Goal: Task Accomplishment & Management: Use online tool/utility

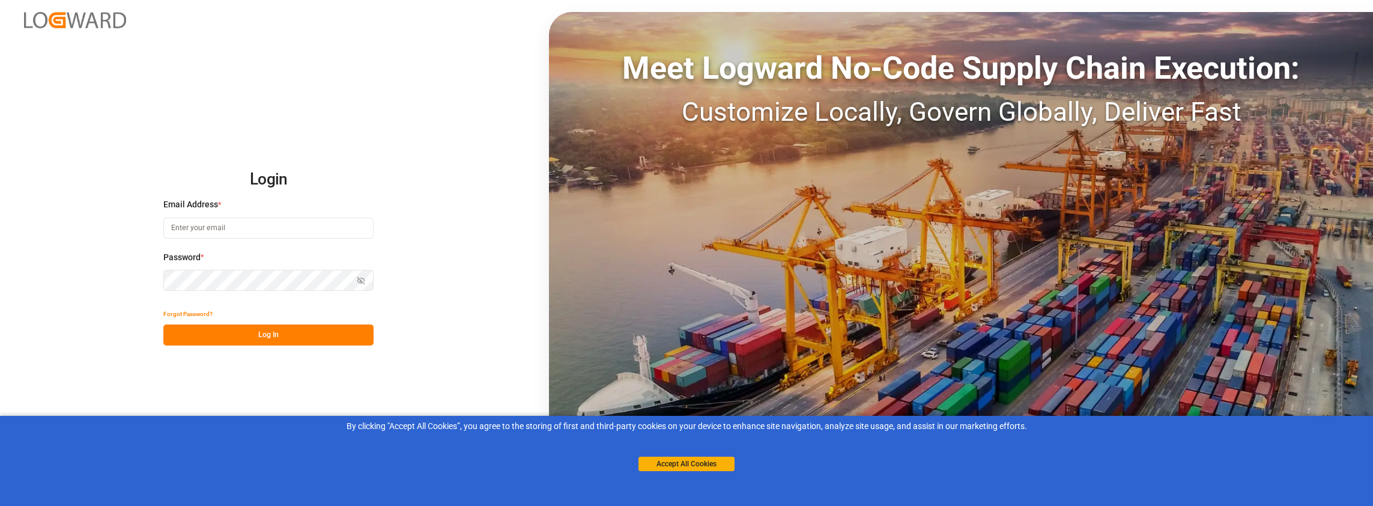
click at [341, 226] on input at bounding box center [268, 227] width 210 height 21
type input "[PERSON_NAME][EMAIL_ADDRESS][PERSON_NAME][DOMAIN_NAME]"
click at [281, 334] on button "Log In" at bounding box center [268, 334] width 210 height 21
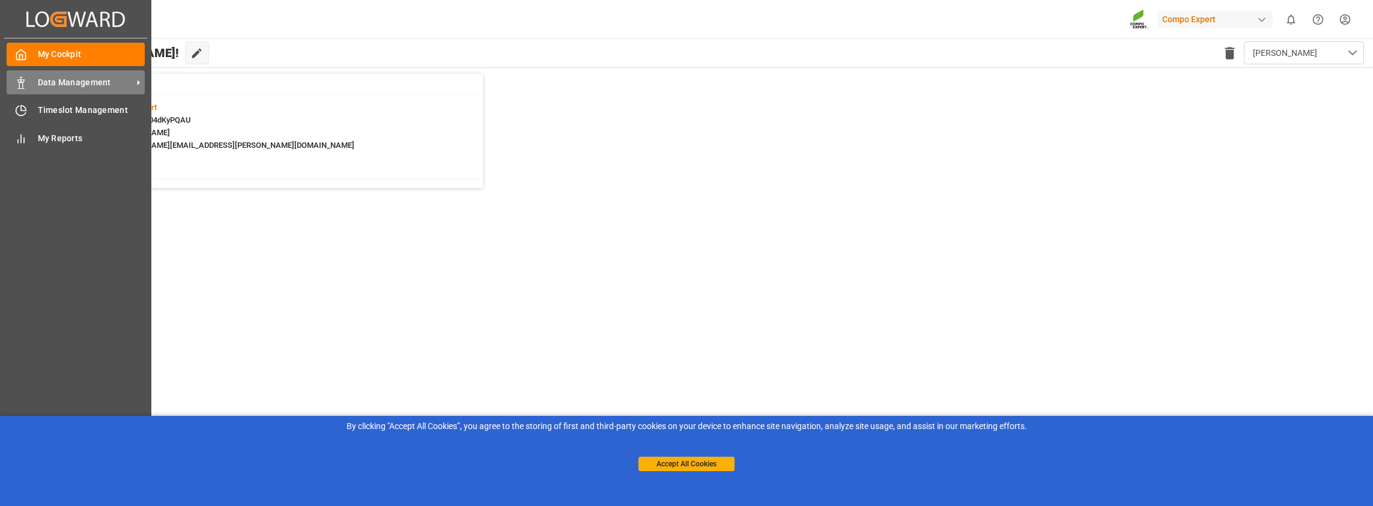
click at [47, 84] on span "Data Management" at bounding box center [85, 82] width 95 height 13
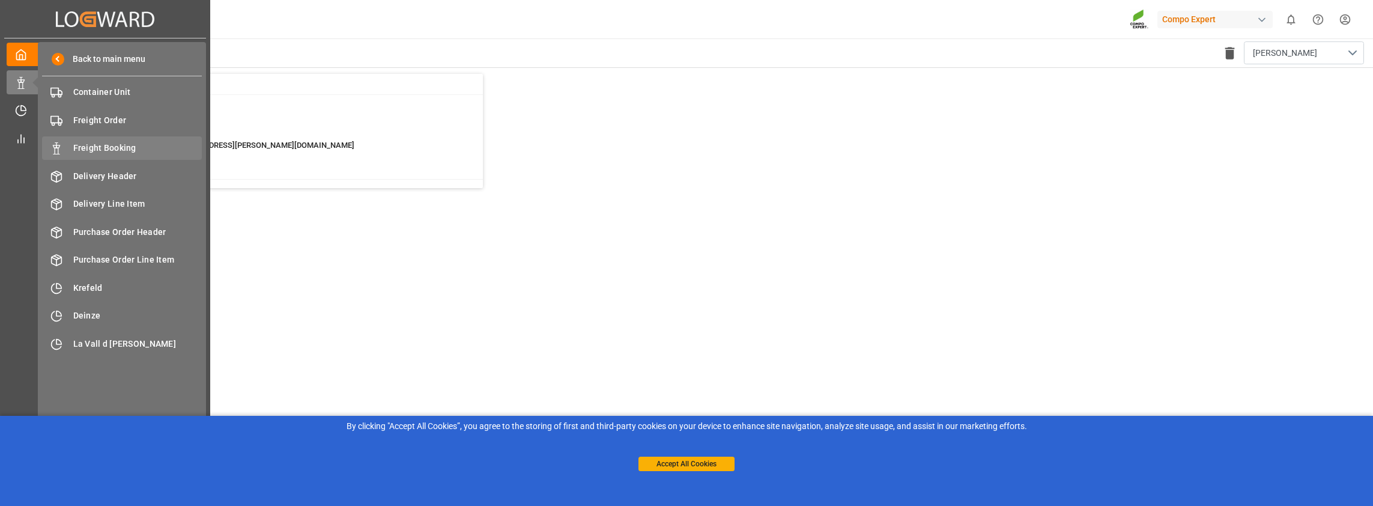
click at [82, 147] on span "Freight Booking" at bounding box center [137, 148] width 129 height 13
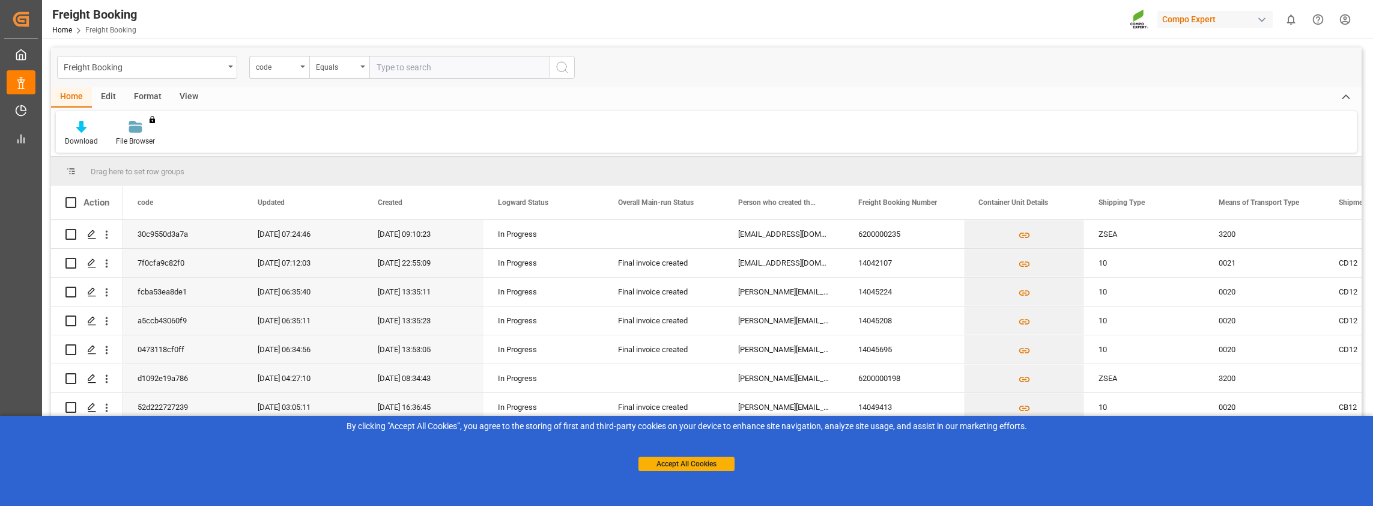
click at [107, 97] on div "Edit" at bounding box center [108, 97] width 33 height 20
click at [149, 96] on div "Format" at bounding box center [148, 97] width 46 height 20
click at [189, 96] on div "View" at bounding box center [189, 97] width 37 height 20
click at [144, 139] on div "Standard Templates" at bounding box center [136, 141] width 60 height 11
click at [148, 170] on div "Overview Countries" at bounding box center [168, 169] width 105 height 13
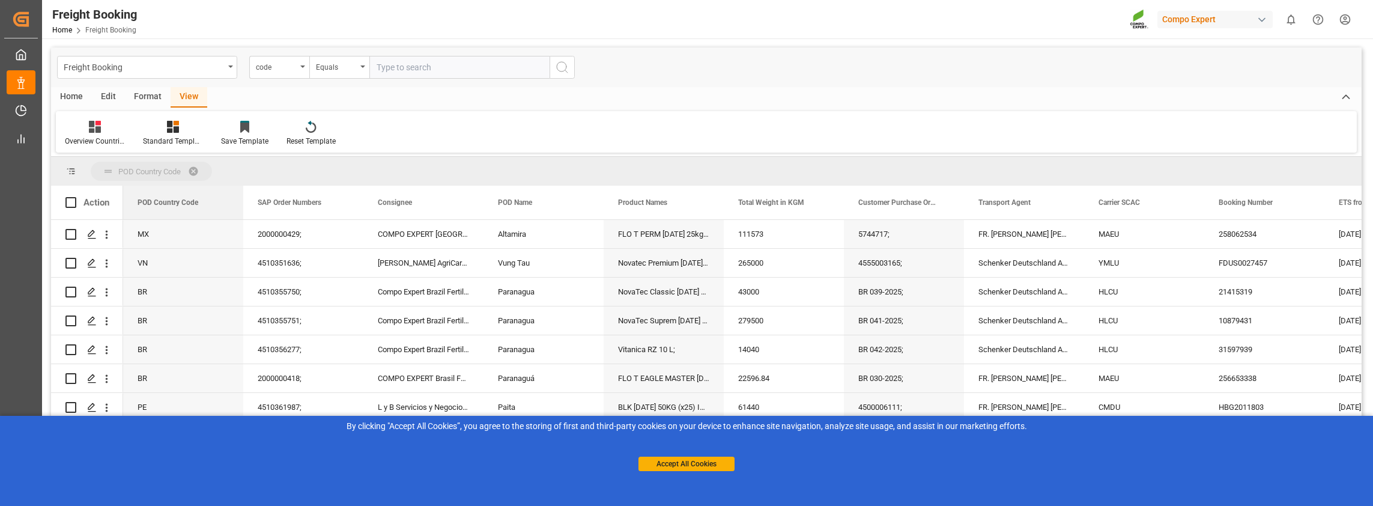
drag, startPoint x: 197, startPoint y: 205, endPoint x: 160, endPoint y: 169, distance: 52.3
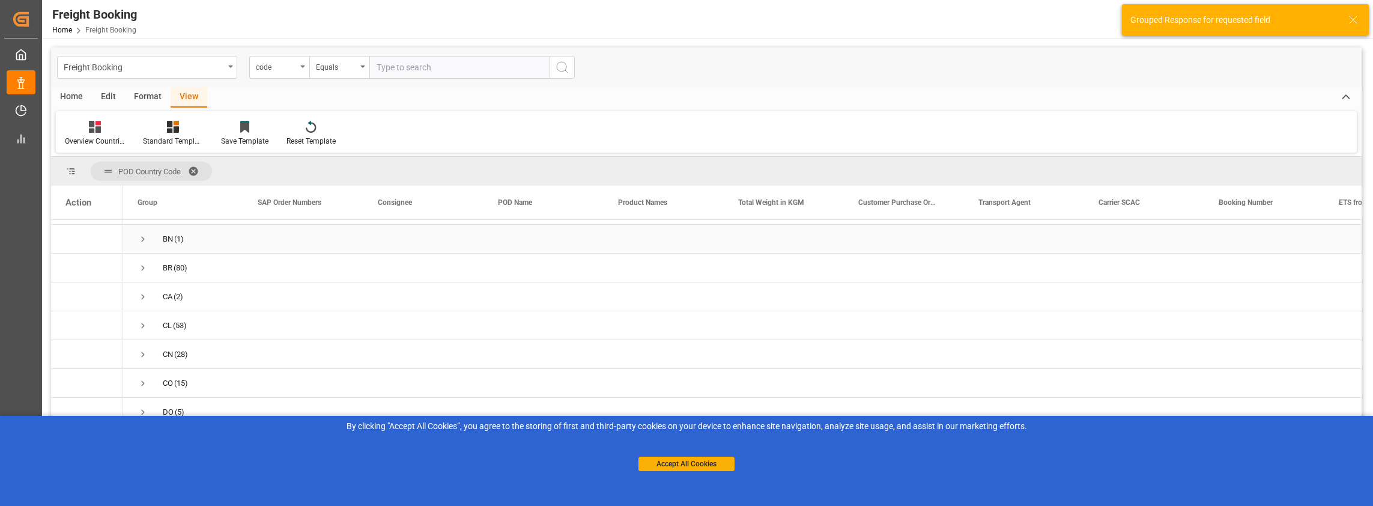
scroll to position [120, 0]
click at [147, 287] on span "Press SPACE to select this row." at bounding box center [143, 287] width 11 height 11
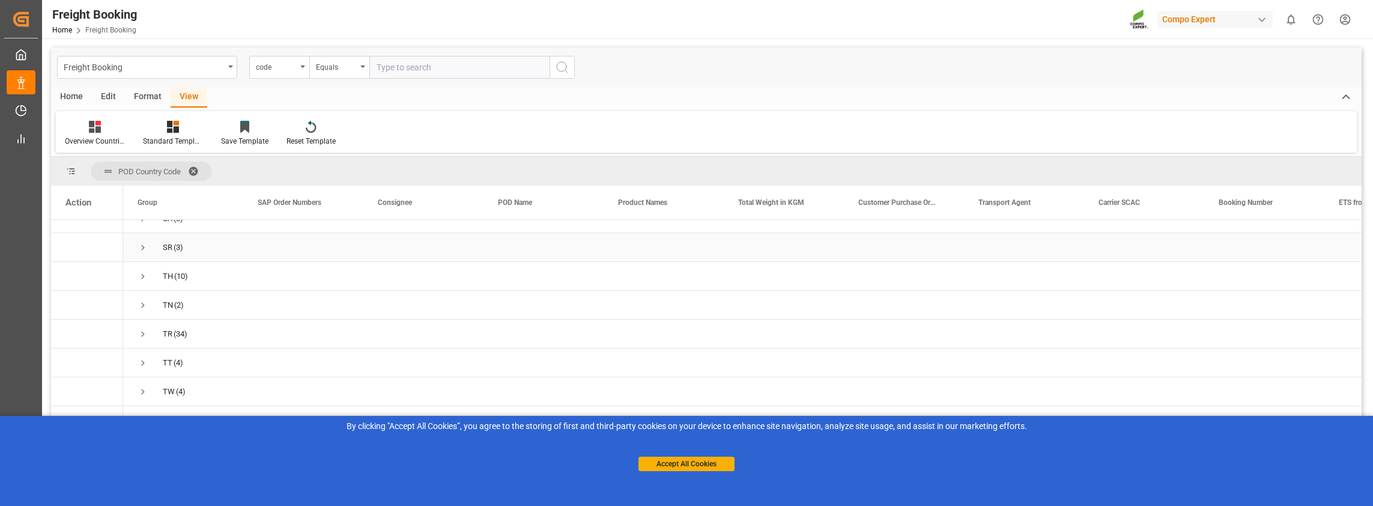
scroll to position [1021, 0]
click at [141, 367] on span "Press SPACE to select this row." at bounding box center [143, 366] width 11 height 11
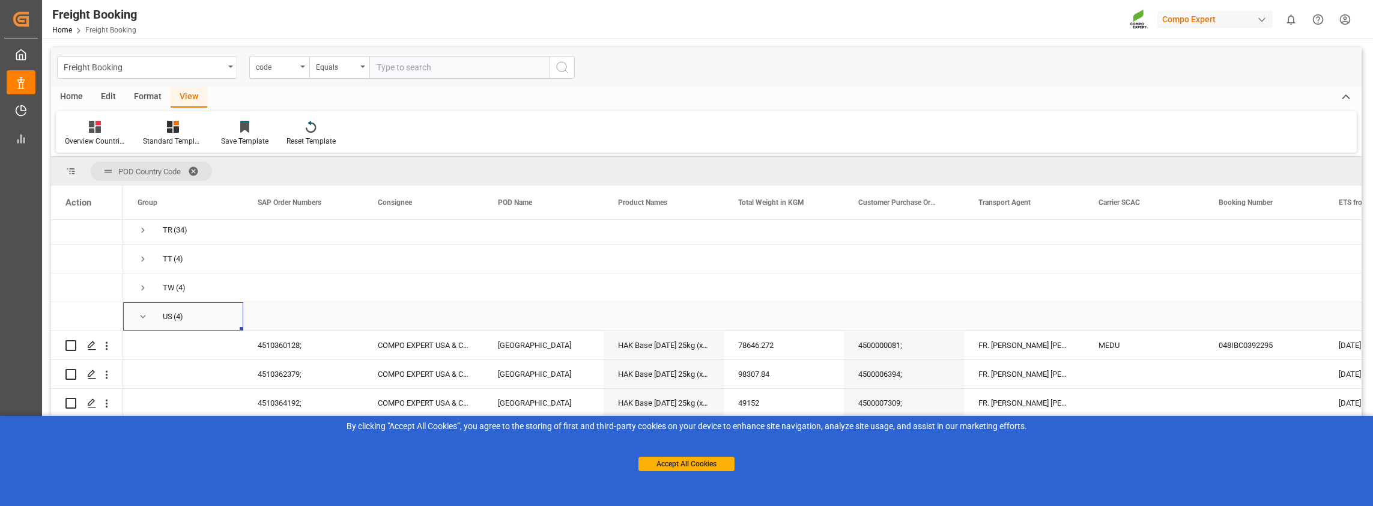
scroll to position [1142, 0]
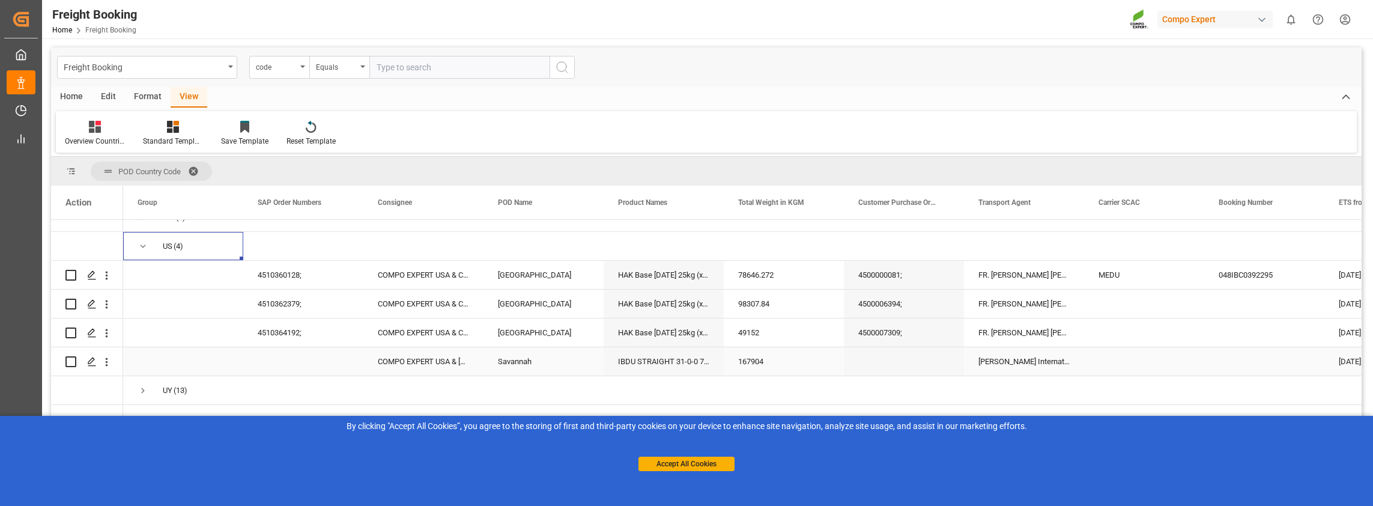
click at [431, 362] on div "COMPO EXPERT USA & [GEOGRAPHIC_DATA], Inc, [GEOGRAPHIC_DATA]" at bounding box center [423, 361] width 120 height 28
click at [425, 357] on div "COMPO EXPERT USA & [GEOGRAPHIC_DATA], Inc, [GEOGRAPHIC_DATA]" at bounding box center [423, 361] width 120 height 28
click at [519, 363] on div "Savannah" at bounding box center [544, 361] width 120 height 28
click at [627, 359] on div "IBDU STRAIGHT 31-0-0 750KG BB JP;" at bounding box center [664, 361] width 120 height 28
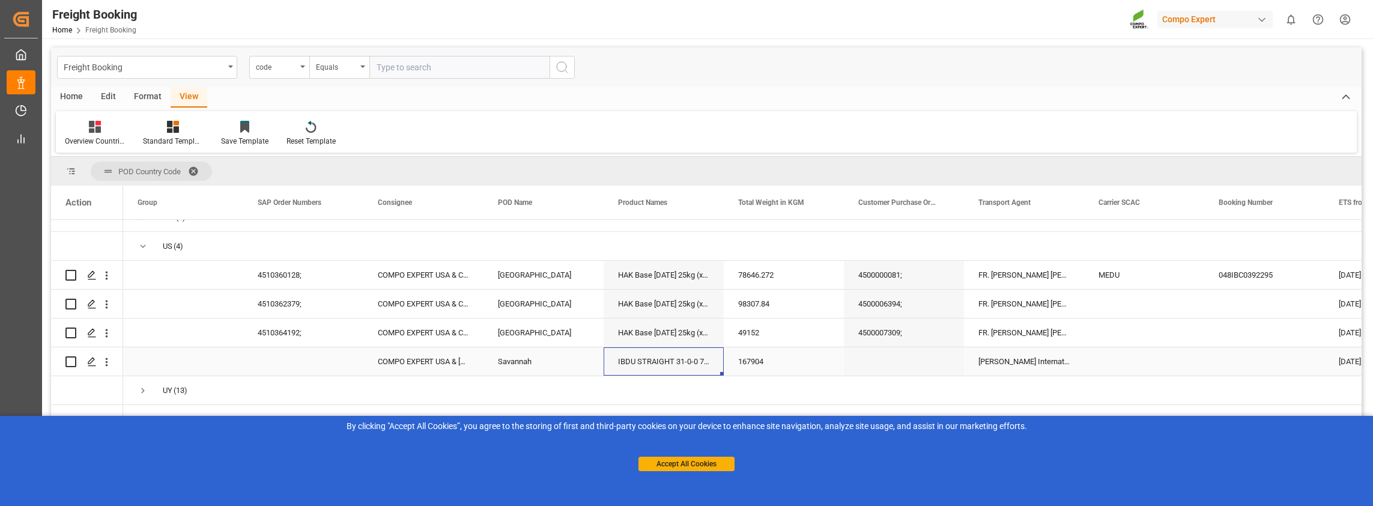
click at [627, 359] on div "IBDU STRAIGHT 31-0-0 750KG BB JP;" at bounding box center [664, 361] width 120 height 28
click at [982, 367] on div "[PERSON_NAME] International Ltd." at bounding box center [1024, 361] width 120 height 28
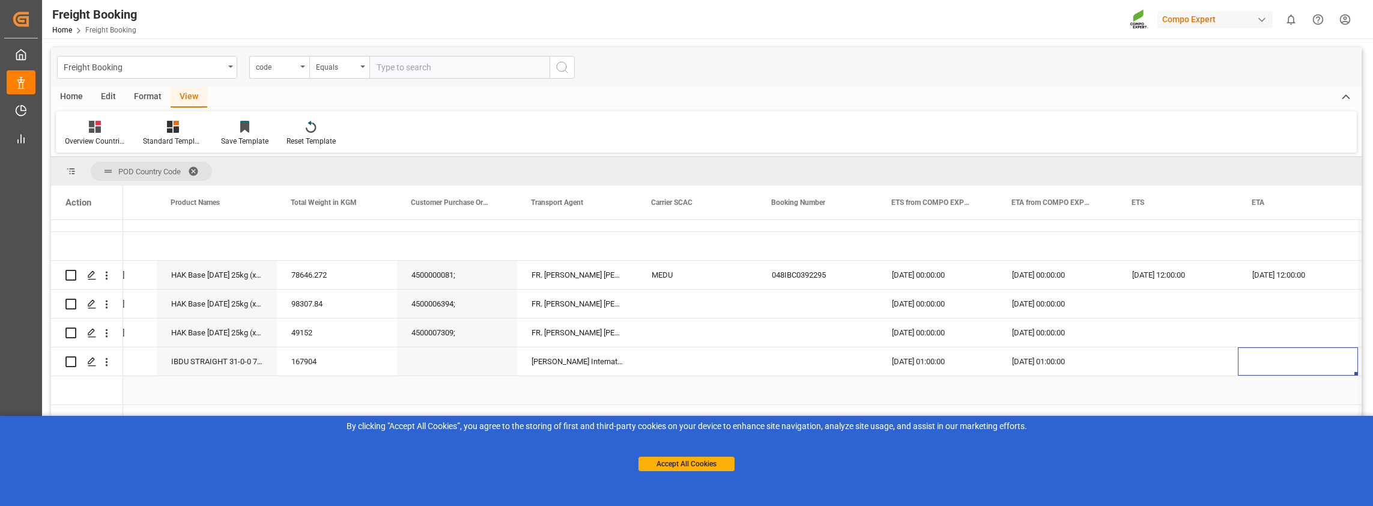
scroll to position [0, 0]
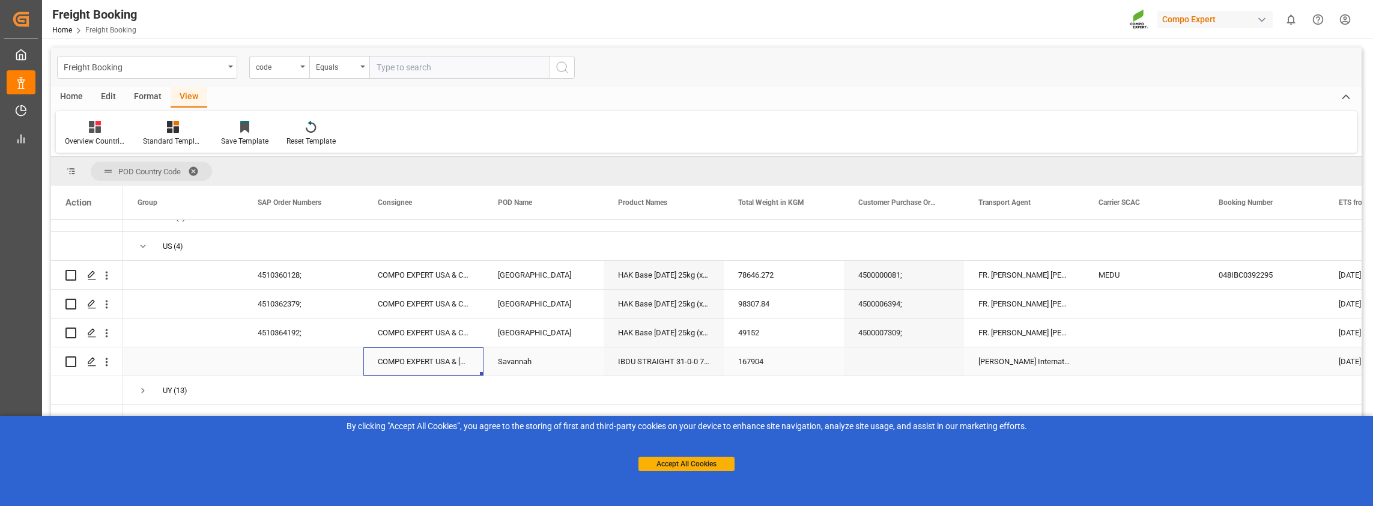
click at [422, 360] on div "COMPO EXPERT USA & [GEOGRAPHIC_DATA], Inc, [GEOGRAPHIC_DATA]" at bounding box center [423, 361] width 120 height 28
click at [749, 365] on div "167904" at bounding box center [784, 361] width 120 height 28
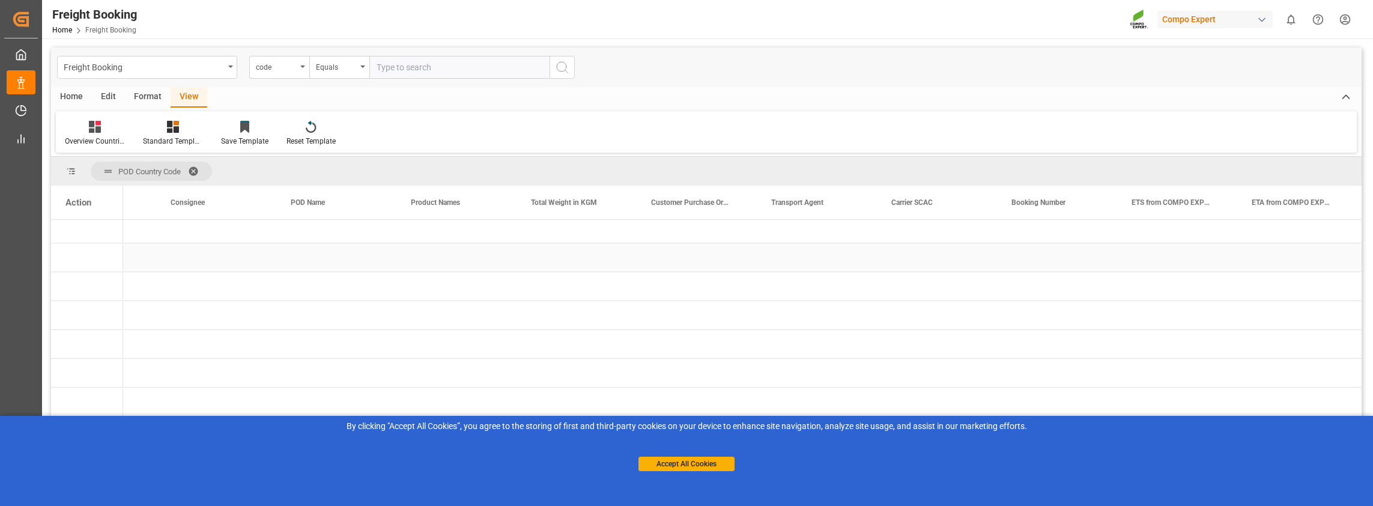
scroll to position [380, 0]
